Goal: Information Seeking & Learning: Learn about a topic

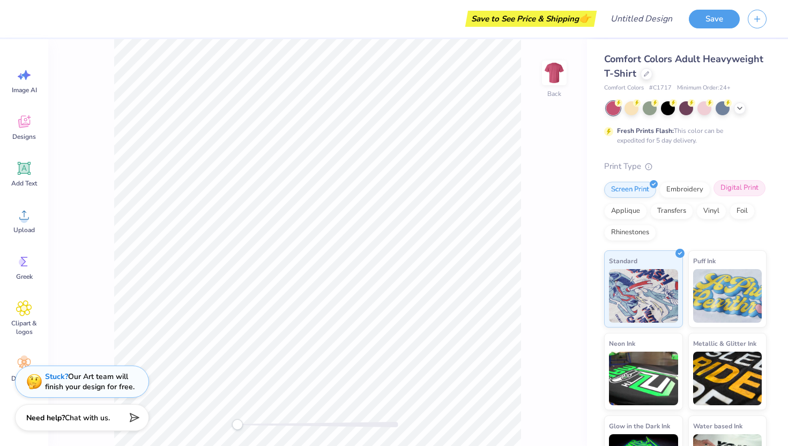
click at [393, 187] on div "Digital Print" at bounding box center [739, 188] width 52 height 16
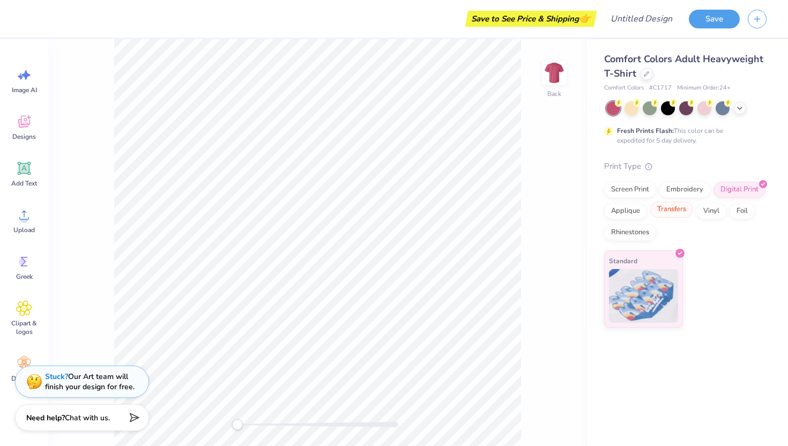
click at [393, 210] on div "Transfers" at bounding box center [671, 210] width 43 height 16
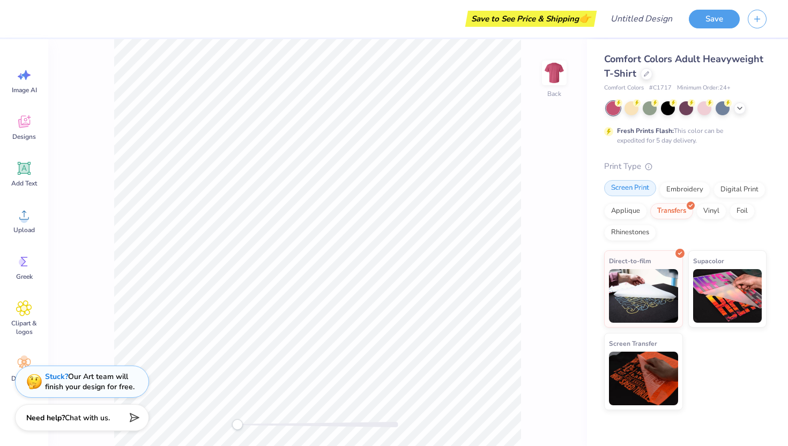
click at [393, 187] on div "Screen Print" at bounding box center [630, 188] width 52 height 16
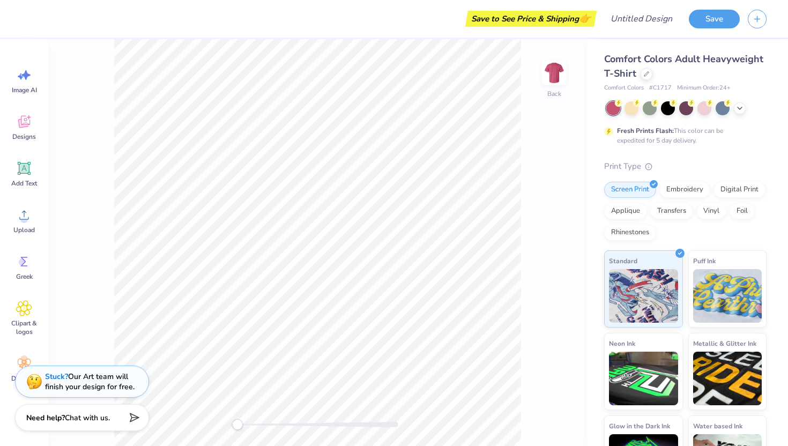
click at [393, 200] on div "Screen Print Embroidery Digital Print Applique Transfers Vinyl Foil Rhinestones" at bounding box center [685, 211] width 162 height 59
click at [393, 192] on div "Digital Print" at bounding box center [739, 188] width 52 height 16
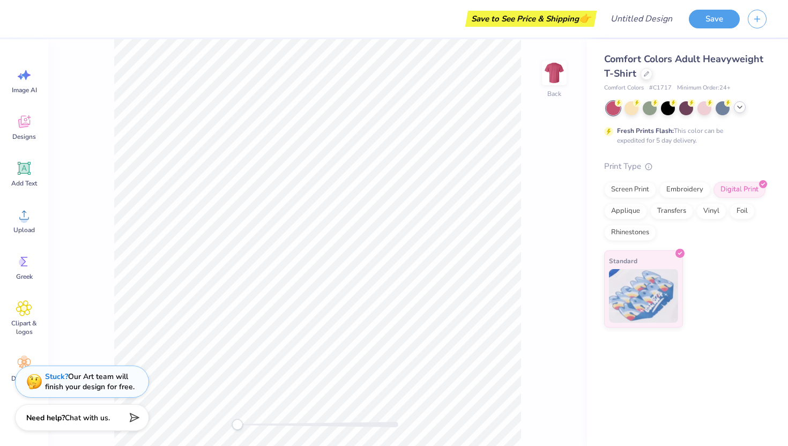
click at [393, 111] on div at bounding box center [740, 107] width 12 height 12
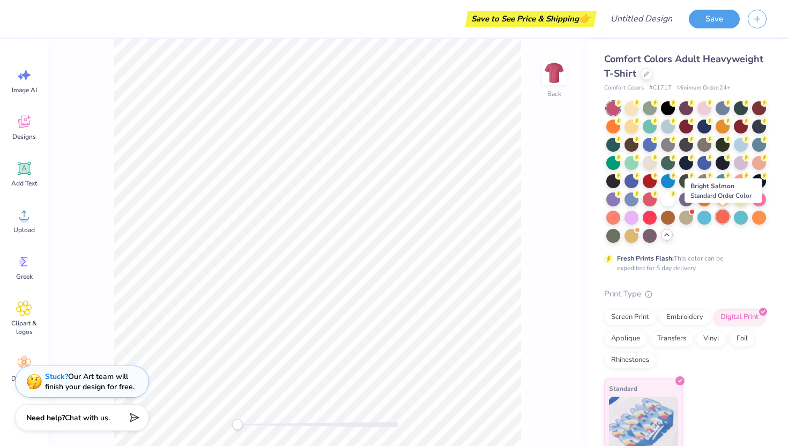
click at [393, 213] on div at bounding box center [723, 217] width 14 height 14
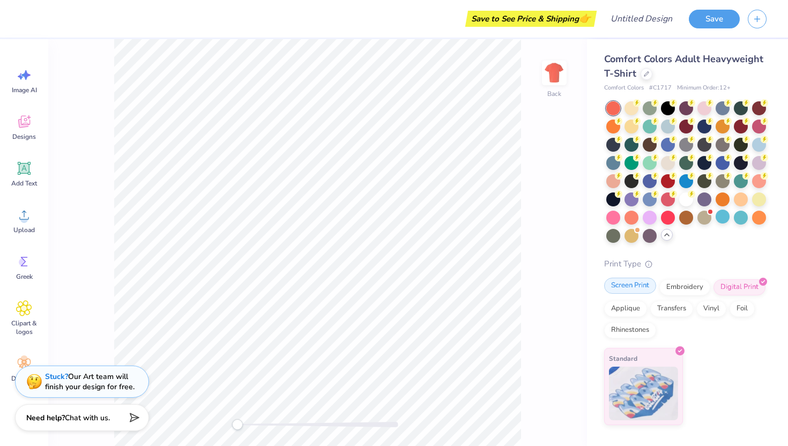
click at [393, 282] on div "Screen Print" at bounding box center [630, 286] width 52 height 16
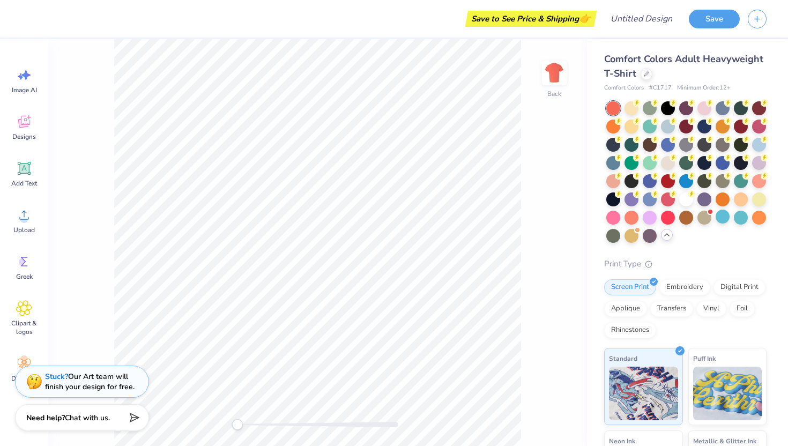
click at [393, 239] on icon at bounding box center [667, 235] width 9 height 9
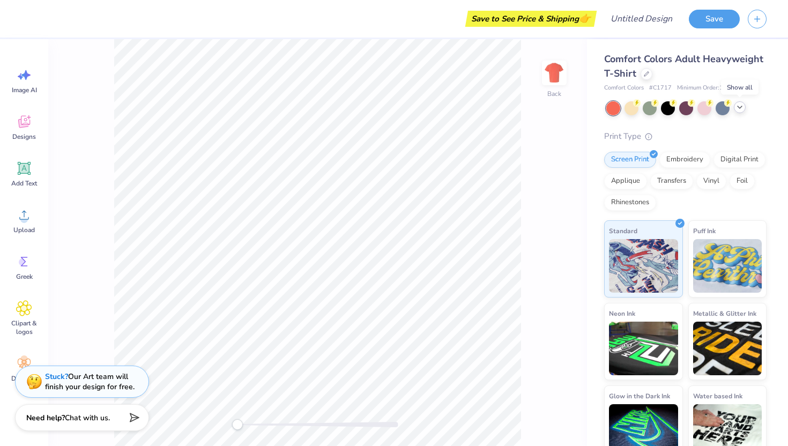
click at [393, 110] on icon at bounding box center [739, 107] width 9 height 9
